Goal: Find contact information: Find contact information

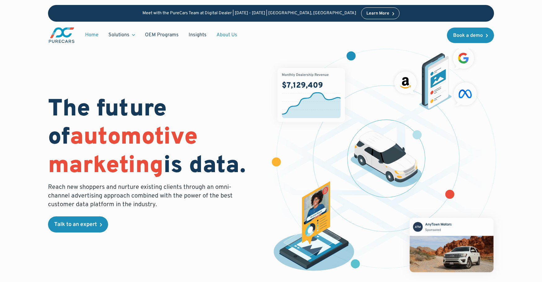
click at [234, 33] on link "About Us" at bounding box center [227, 35] width 31 height 12
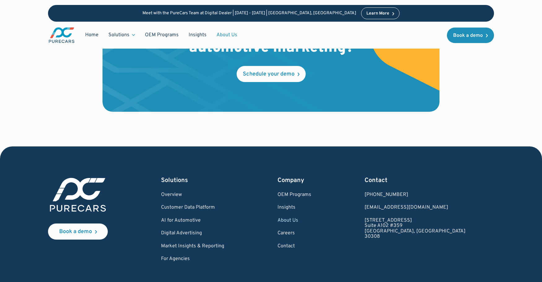
scroll to position [1829, 0]
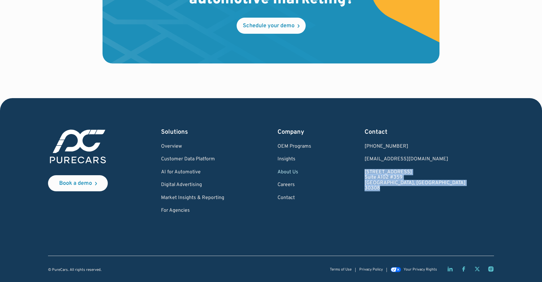
drag, startPoint x: 404, startPoint y: 170, endPoint x: 430, endPoint y: 189, distance: 32.1
click at [430, 189] on div "Book a demo Solutions Overview Customer Data Platform AI for Automotive Digital…" at bounding box center [271, 171] width 446 height 86
drag, startPoint x: 402, startPoint y: 144, endPoint x: 444, endPoint y: 192, distance: 63.8
click at [444, 192] on div "Book a demo Solutions Overview Customer Data Platform AI for Automotive Digital…" at bounding box center [271, 171] width 446 height 86
copy div "[PHONE_NUMBER] [EMAIL_ADDRESS][DOMAIN_NAME] [STREET_ADDRESS]"
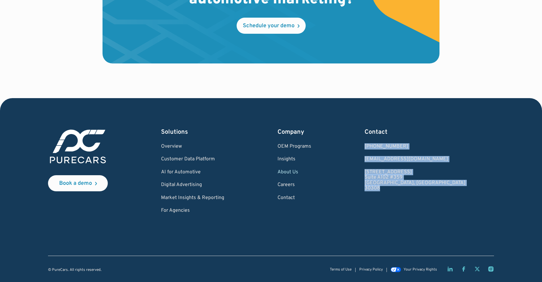
click at [449, 270] on icon "LinkedIn page" at bounding box center [450, 269] width 6 height 6
